Goal: Task Accomplishment & Management: Manage account settings

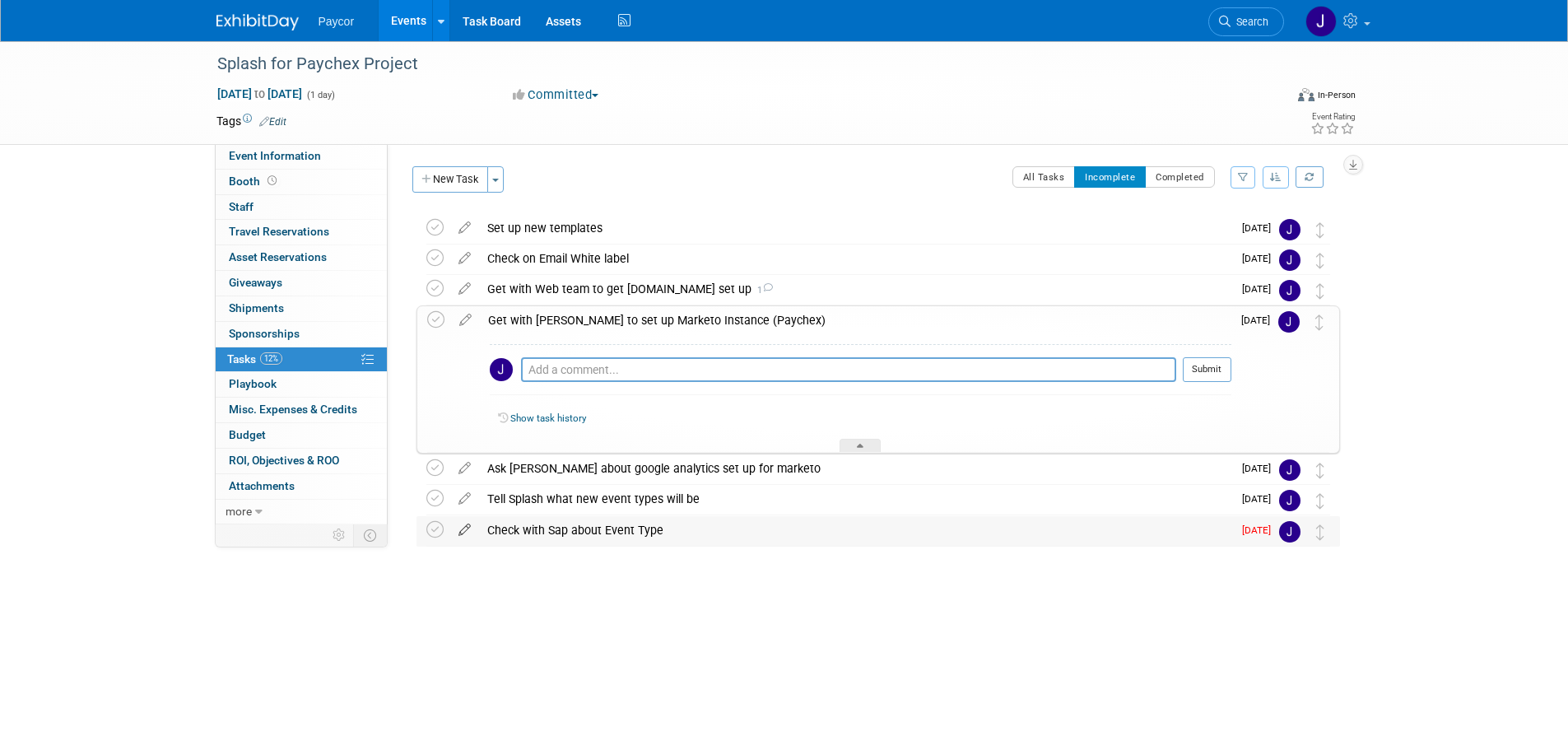
click at [458, 524] on icon at bounding box center [464, 526] width 29 height 20
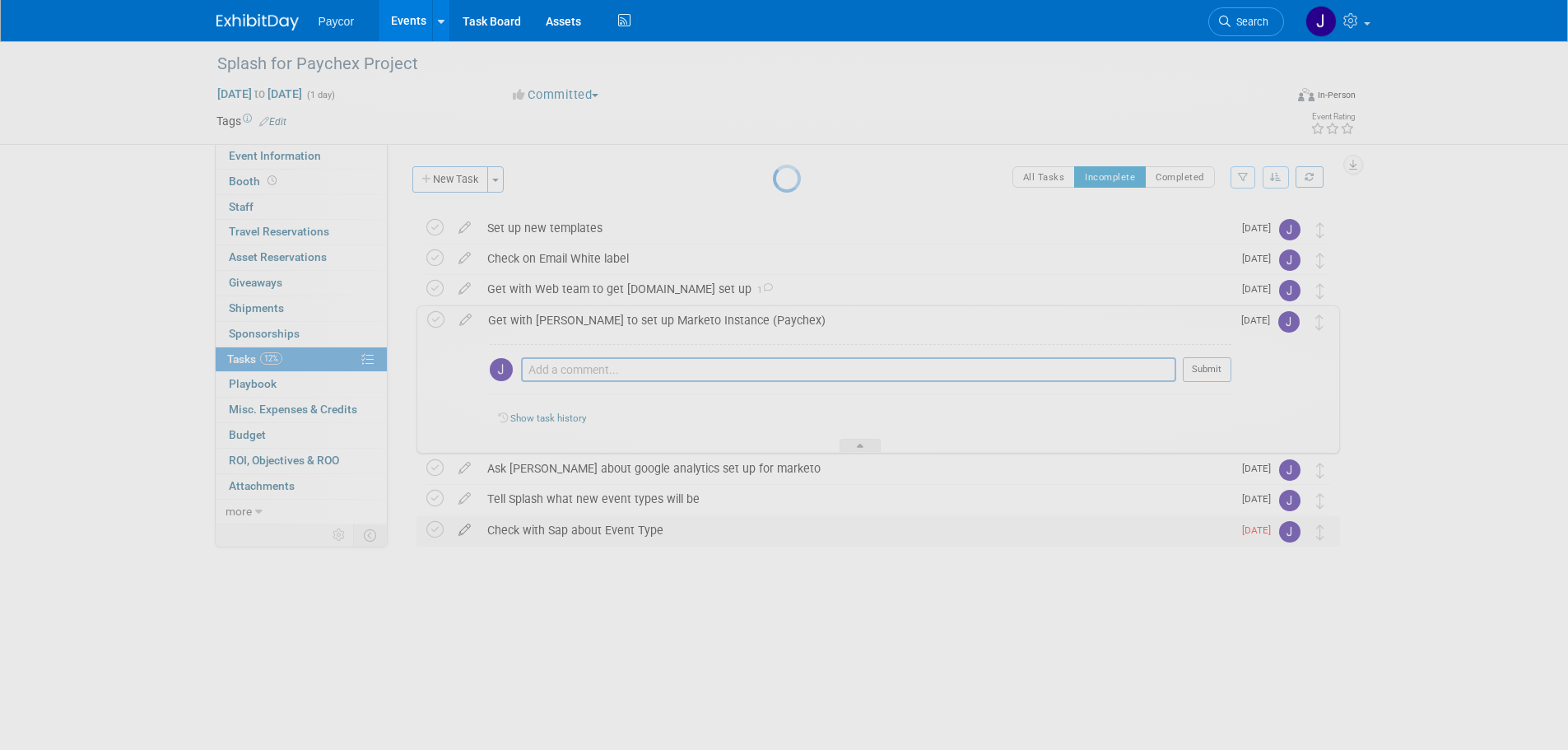
select select "8"
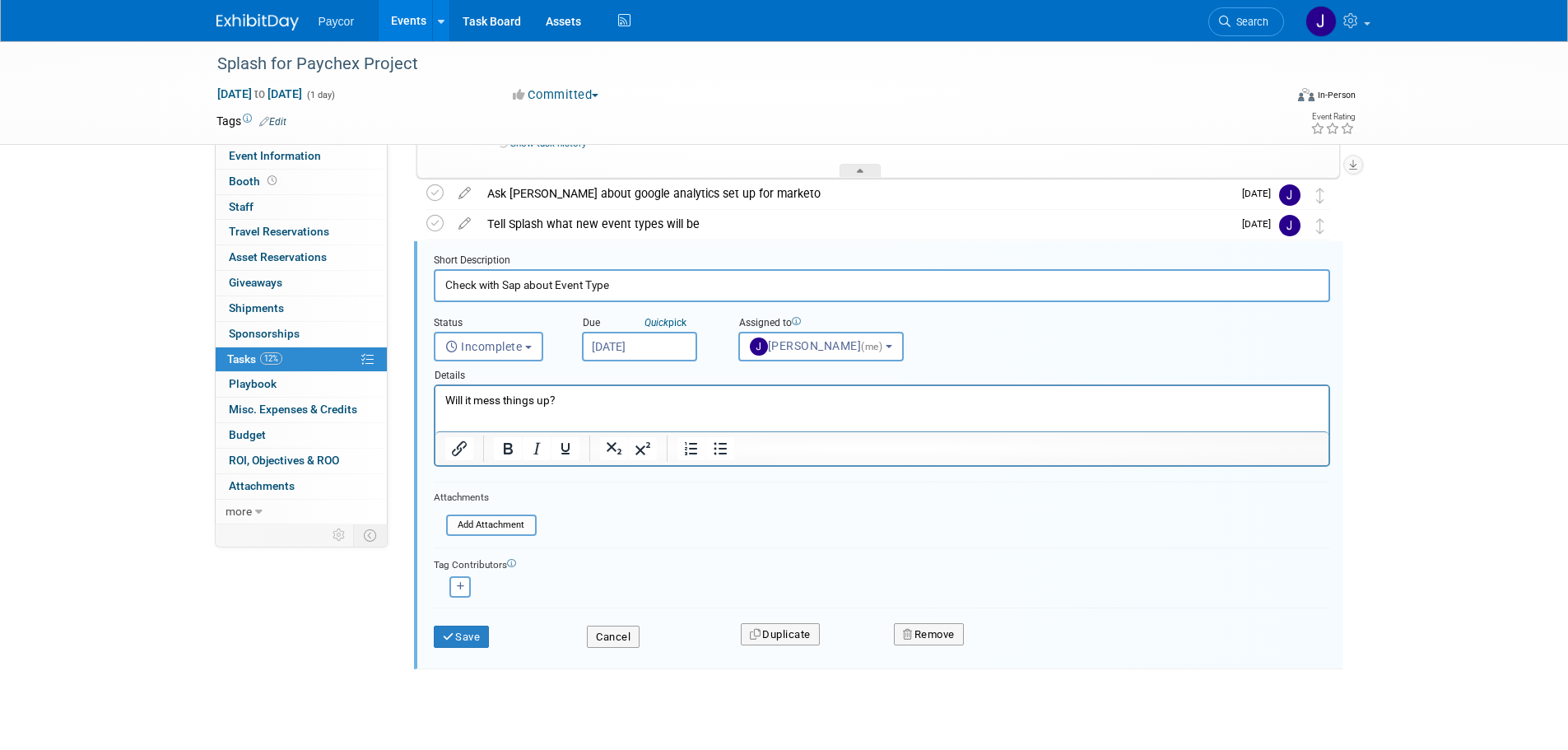
click at [615, 340] on input "[DATE]" at bounding box center [640, 346] width 115 height 30
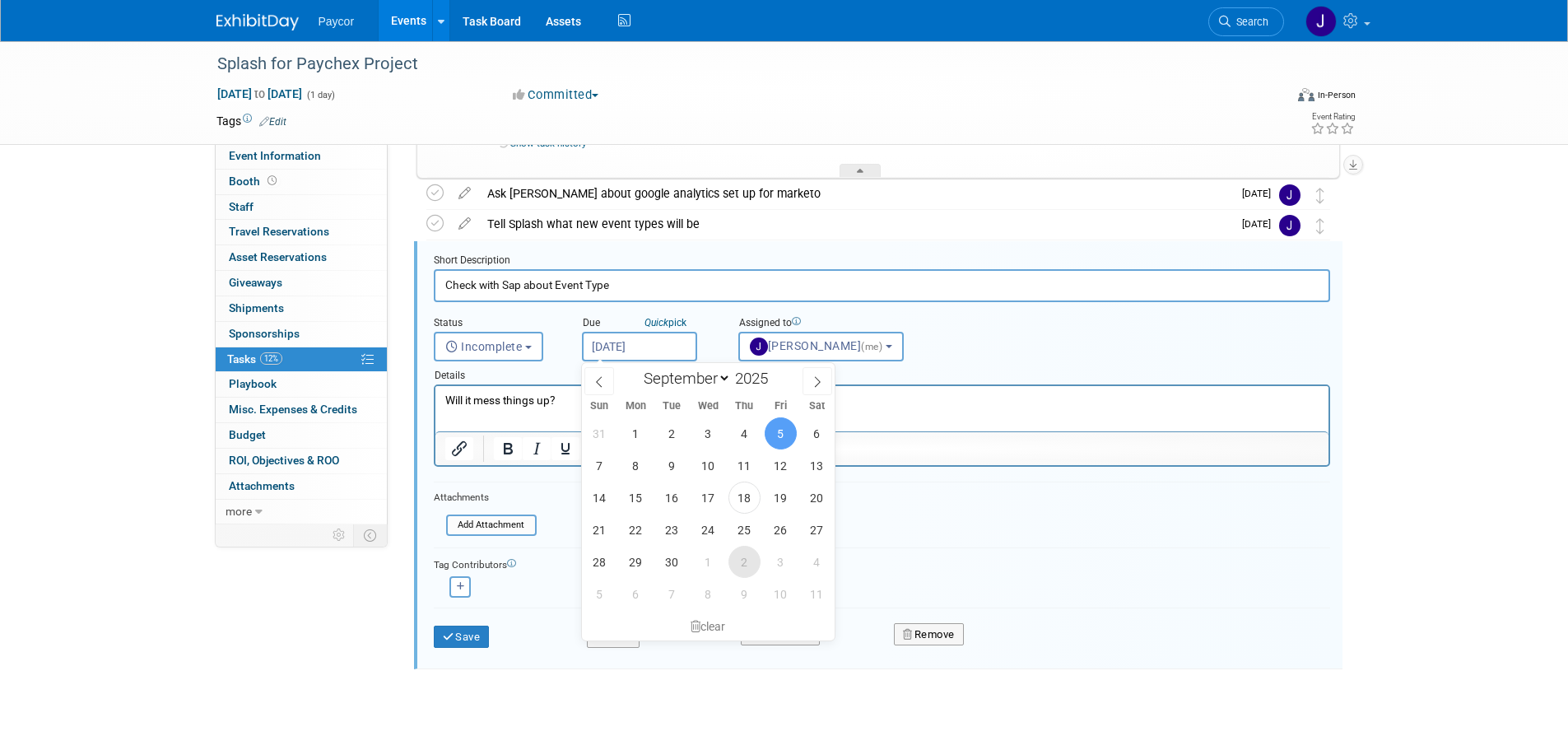
click at [749, 552] on span "2" at bounding box center [744, 561] width 32 height 32
type input "[DATE]"
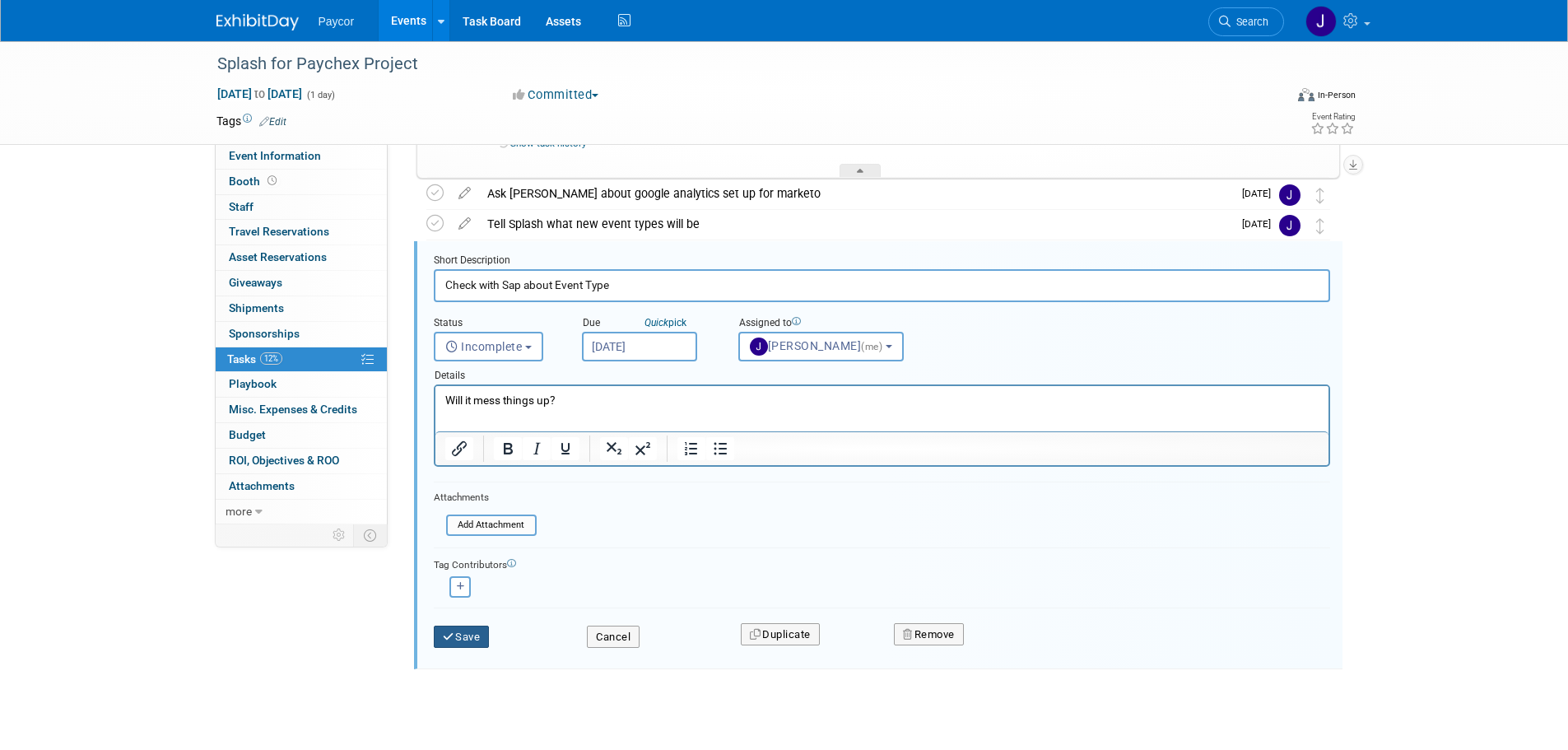
click at [461, 634] on button "Save" at bounding box center [461, 637] width 56 height 23
